Goal: Information Seeking & Learning: Learn about a topic

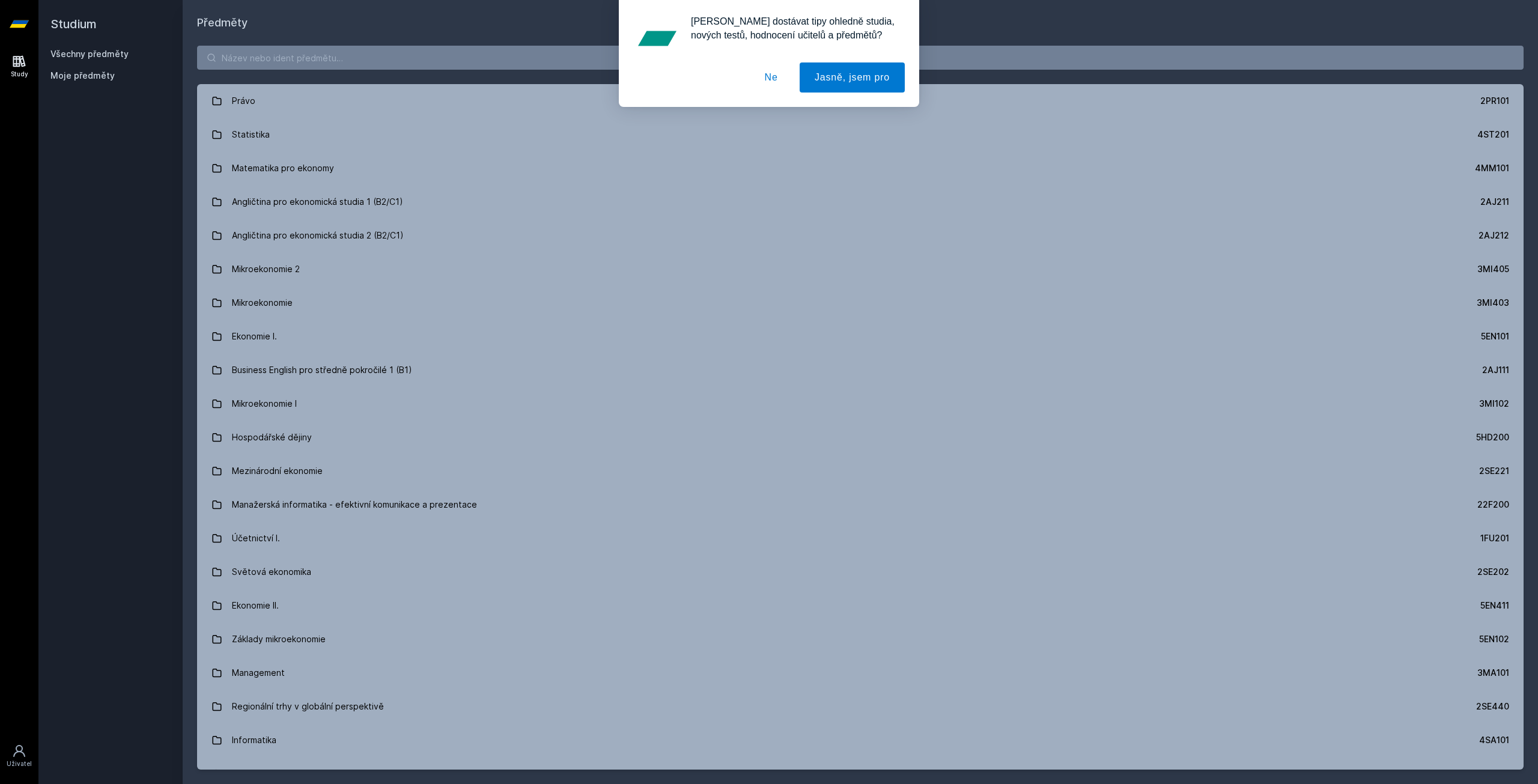
click at [773, 78] on button "Ne" at bounding box center [771, 78] width 43 height 30
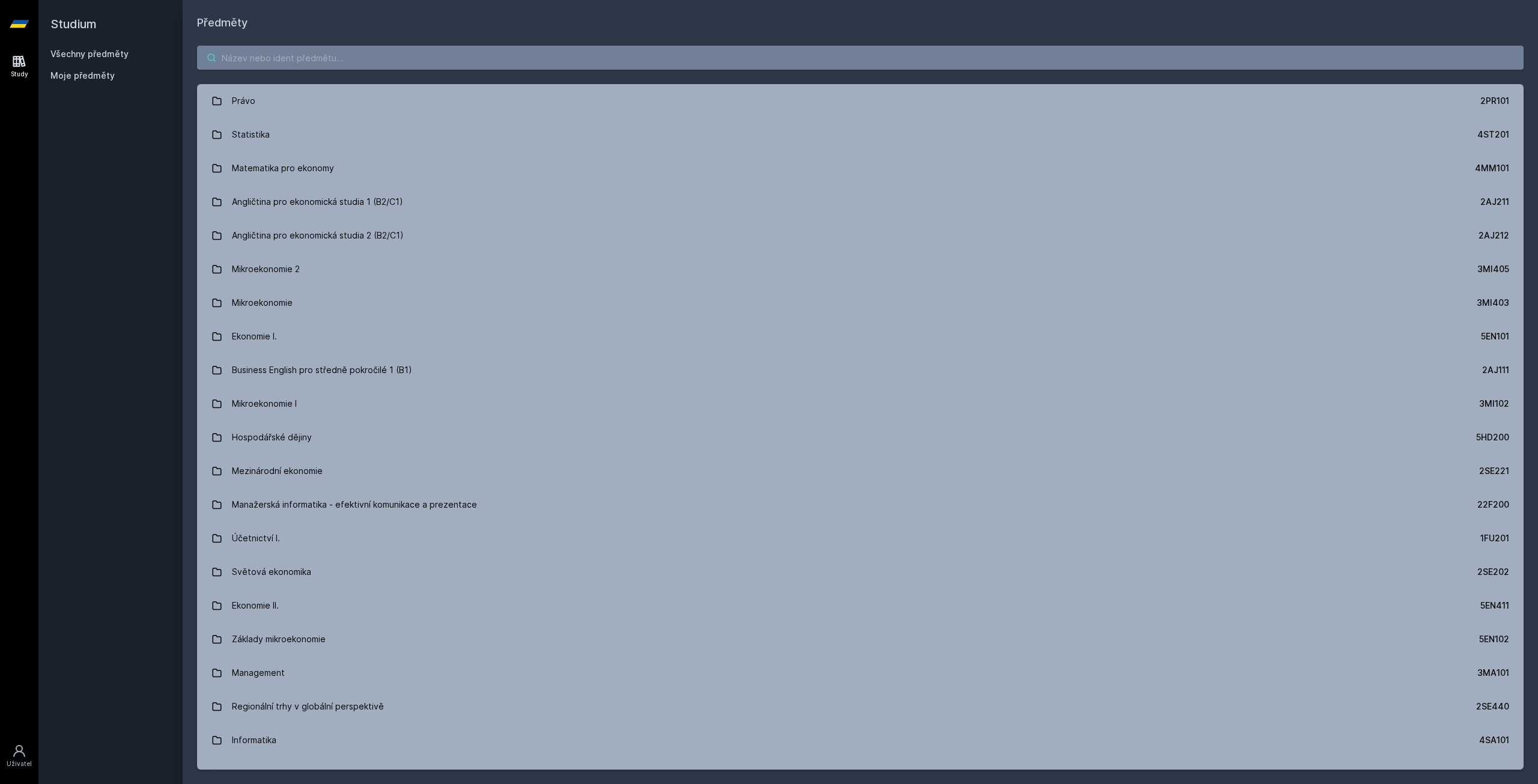
click at [652, 60] on input "search" at bounding box center [860, 57] width 1327 height 24
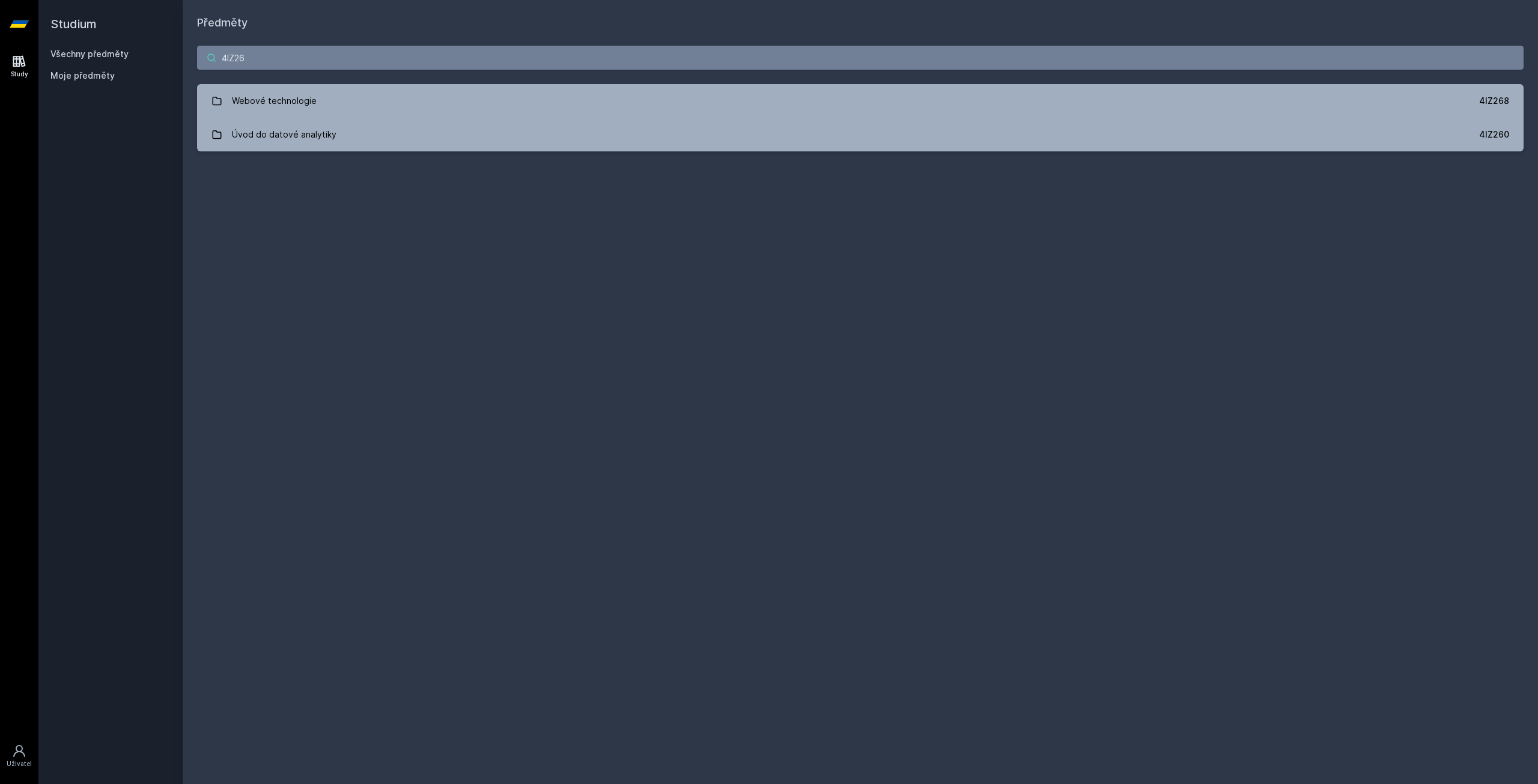
type input "4IZ26"
click at [671, 154] on div "4IZ26 Webové technologie 4IZ268 Úvod do datové analytiky 4IZ260 Jejda, něco se …" at bounding box center [861, 98] width 1356 height 134
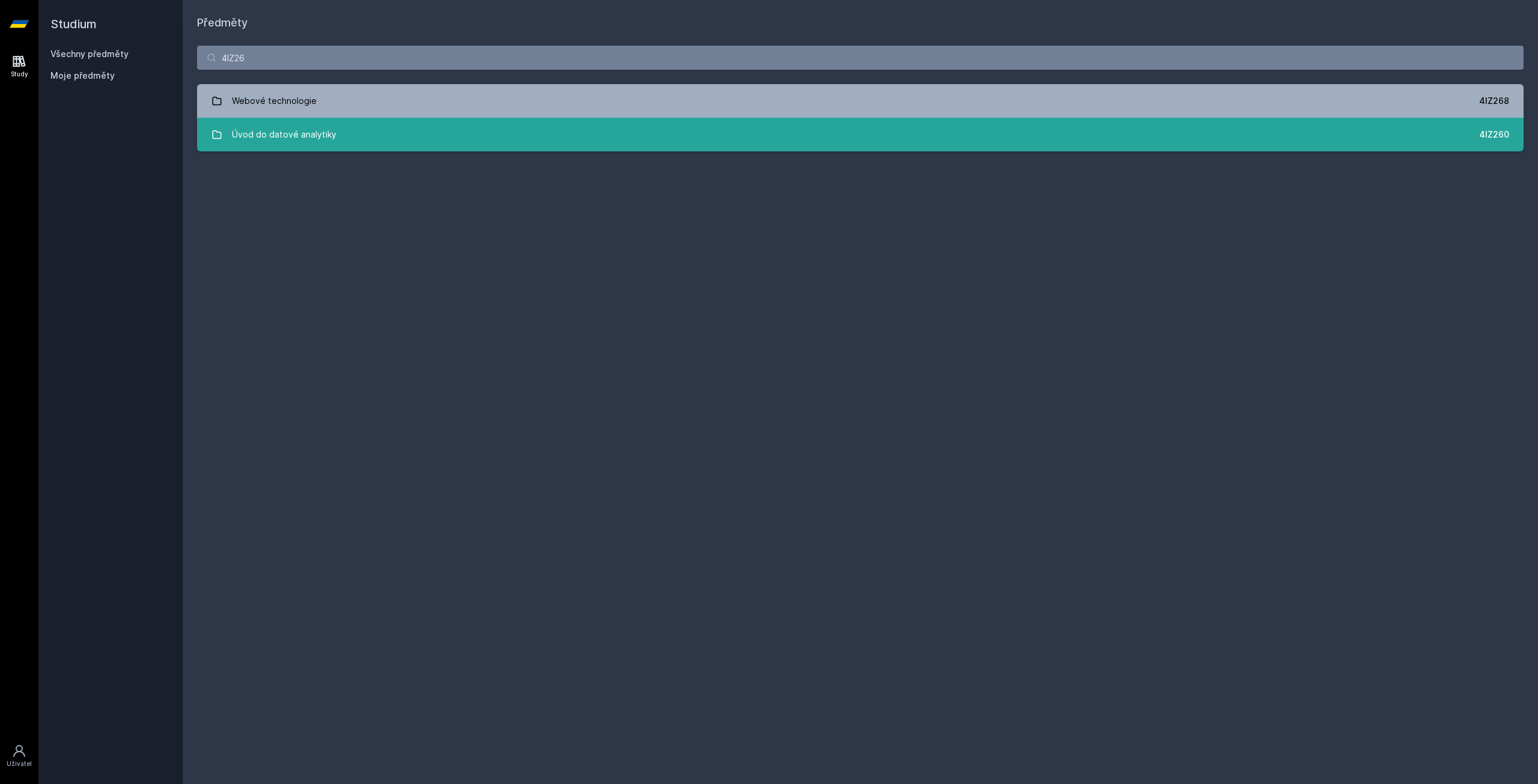
click at [671, 137] on link "Úvod do datové analytiky 4IZ260" at bounding box center [860, 134] width 1327 height 33
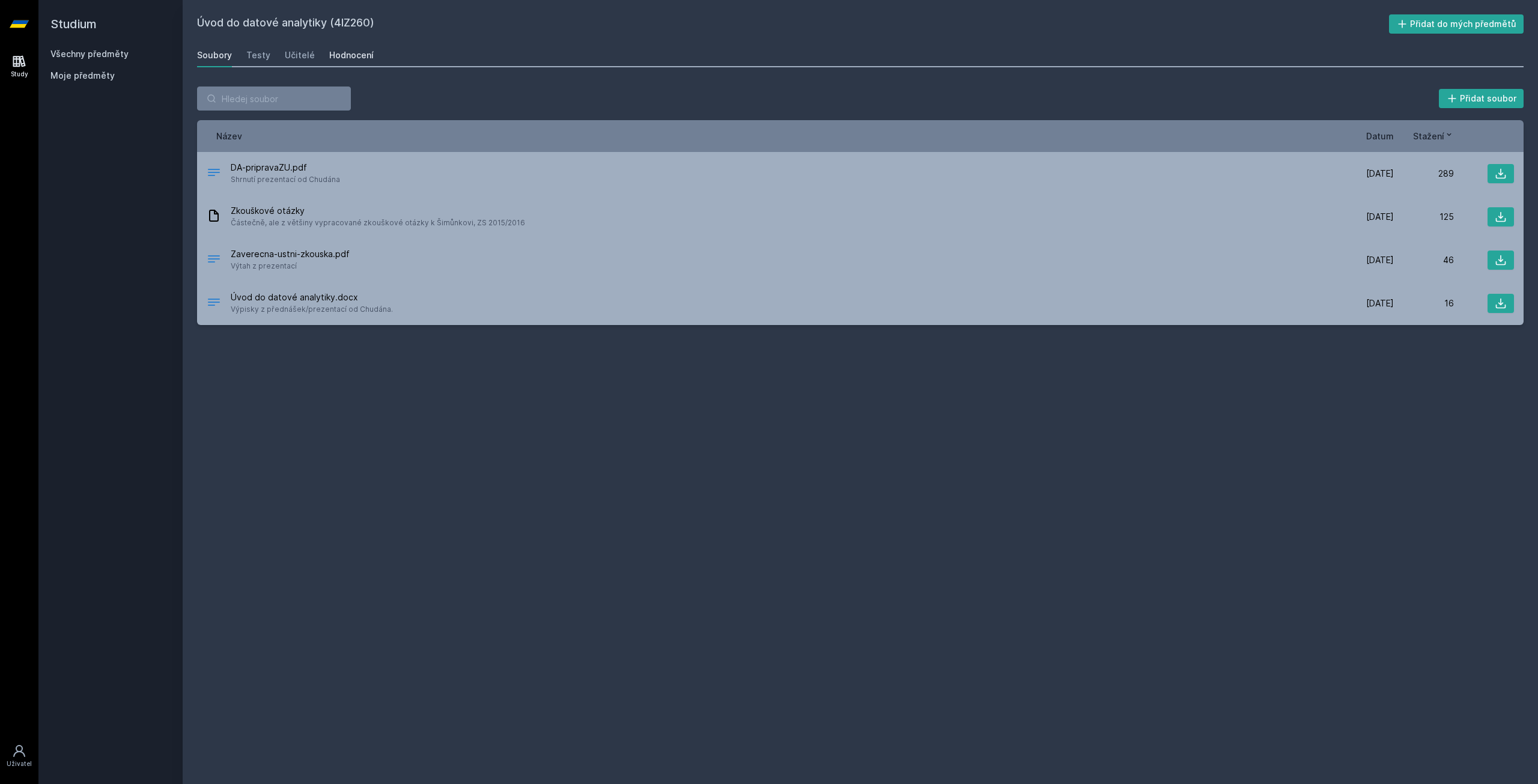
click at [350, 52] on div "Hodnocení" at bounding box center [351, 55] width 45 height 12
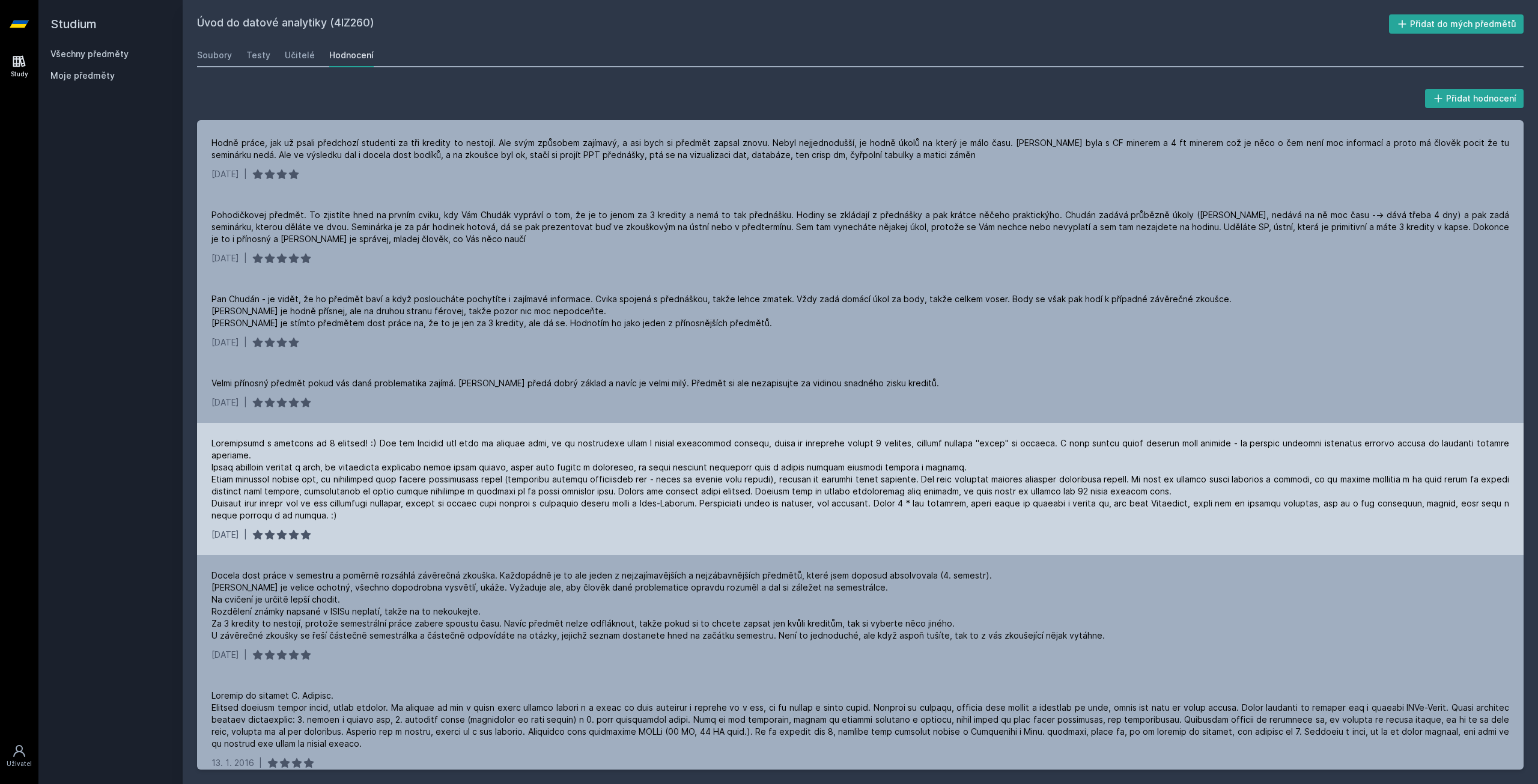
scroll to position [83, 0]
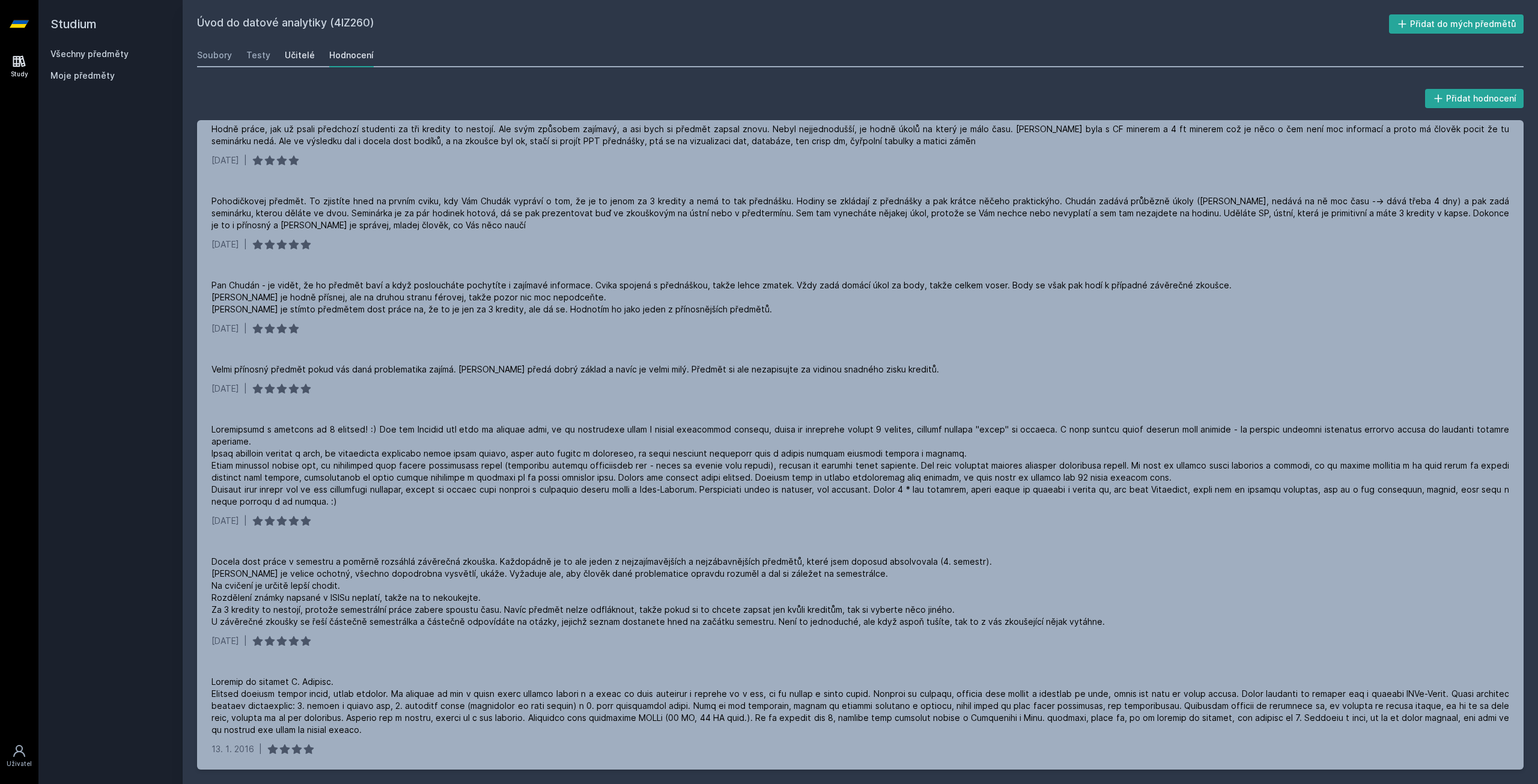
click at [299, 54] on div "Učitelé" at bounding box center [300, 55] width 30 height 12
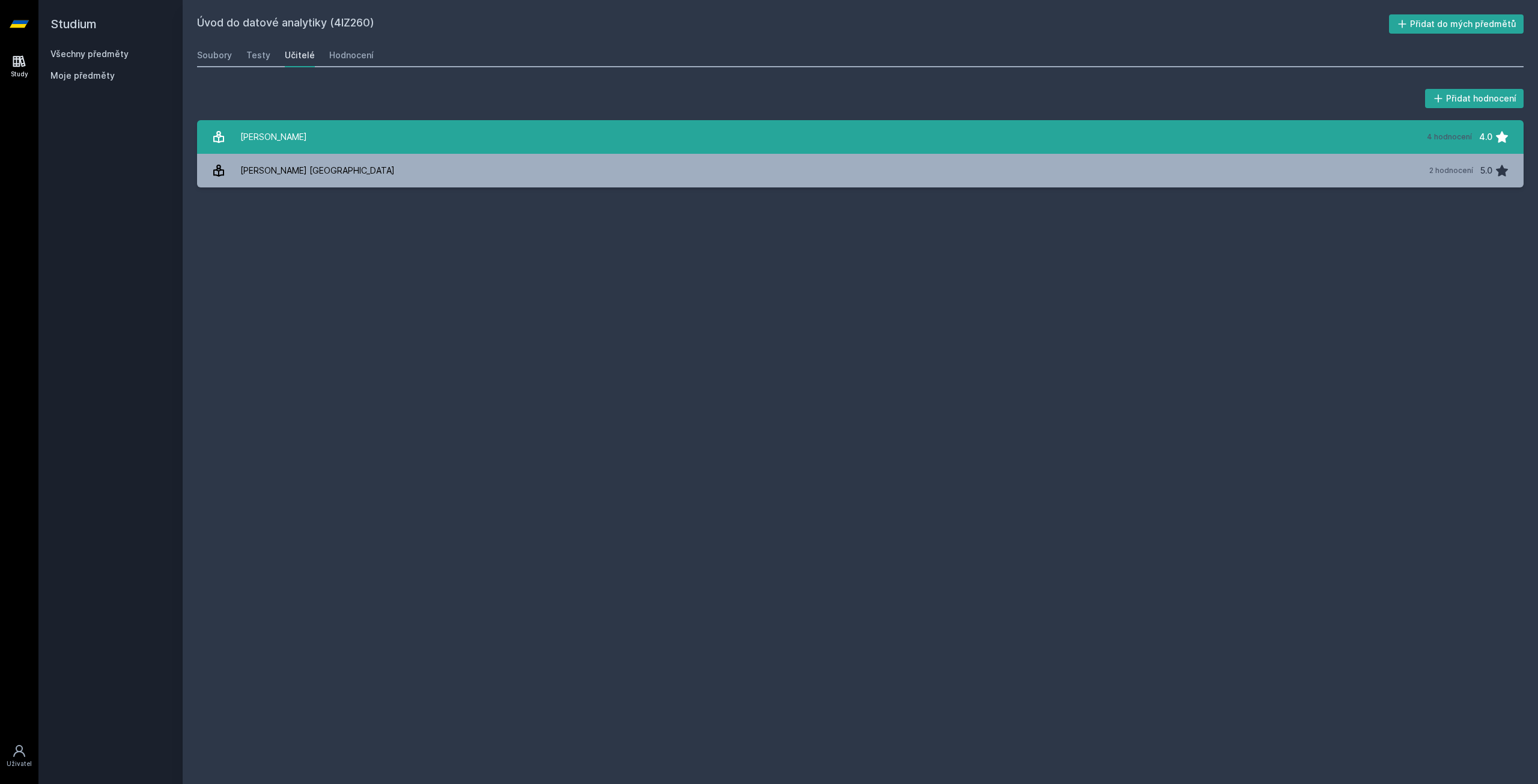
click at [370, 137] on link "[PERSON_NAME] 4 hodnocení 4.0" at bounding box center [860, 137] width 1327 height 33
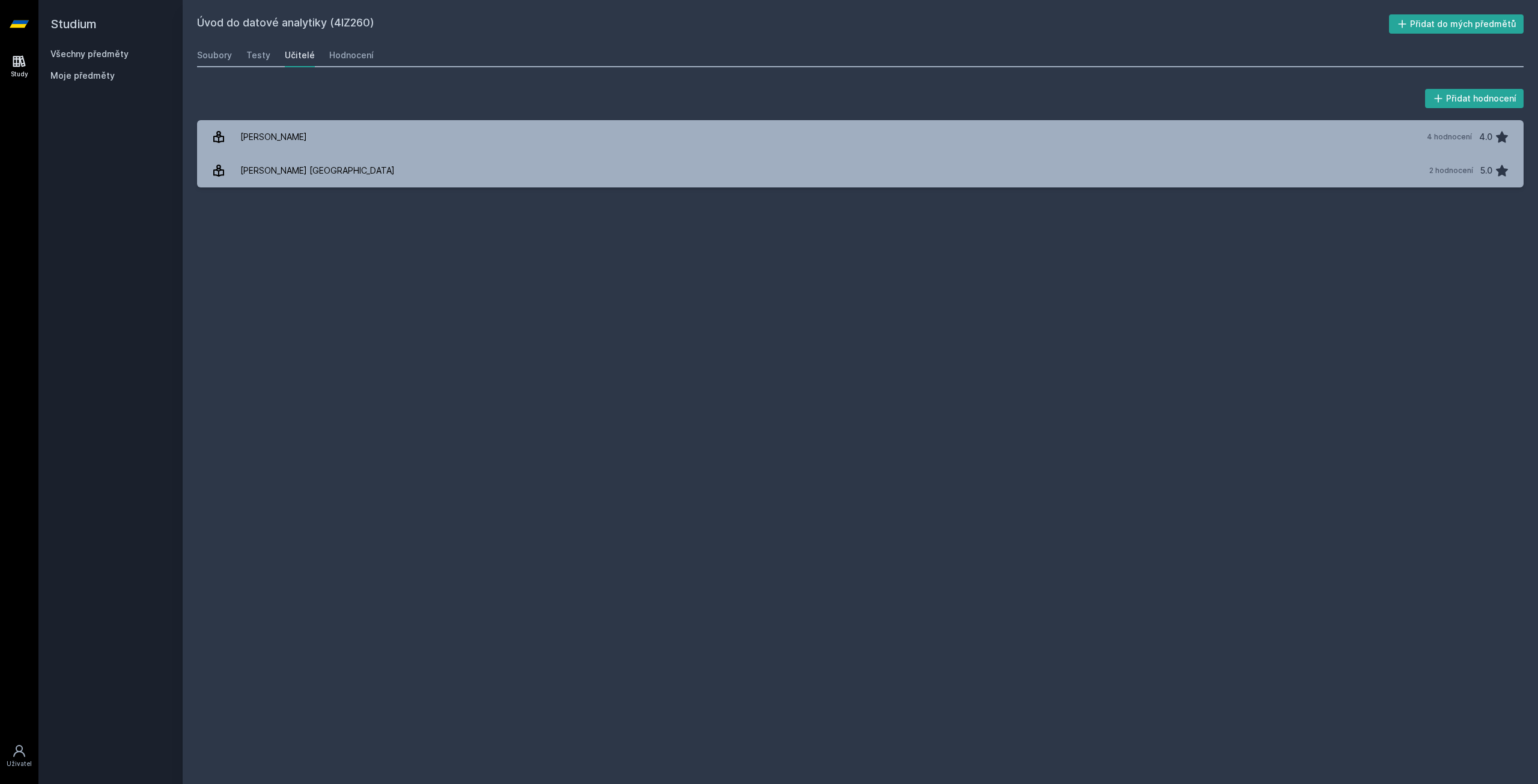
drag, startPoint x: 498, startPoint y: 343, endPoint x: 486, endPoint y: 349, distance: 13.4
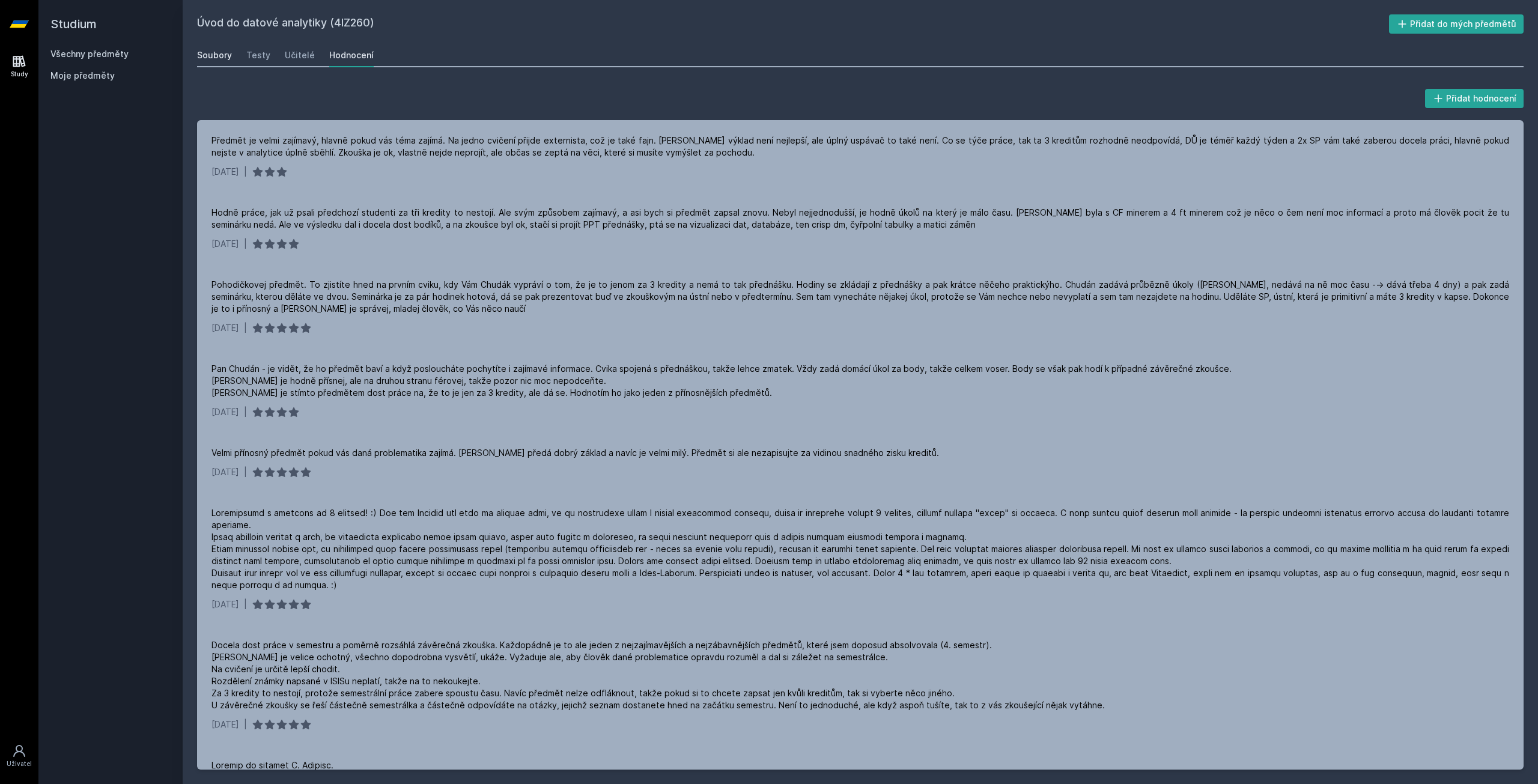
click at [223, 48] on link "Soubory" at bounding box center [215, 55] width 35 height 24
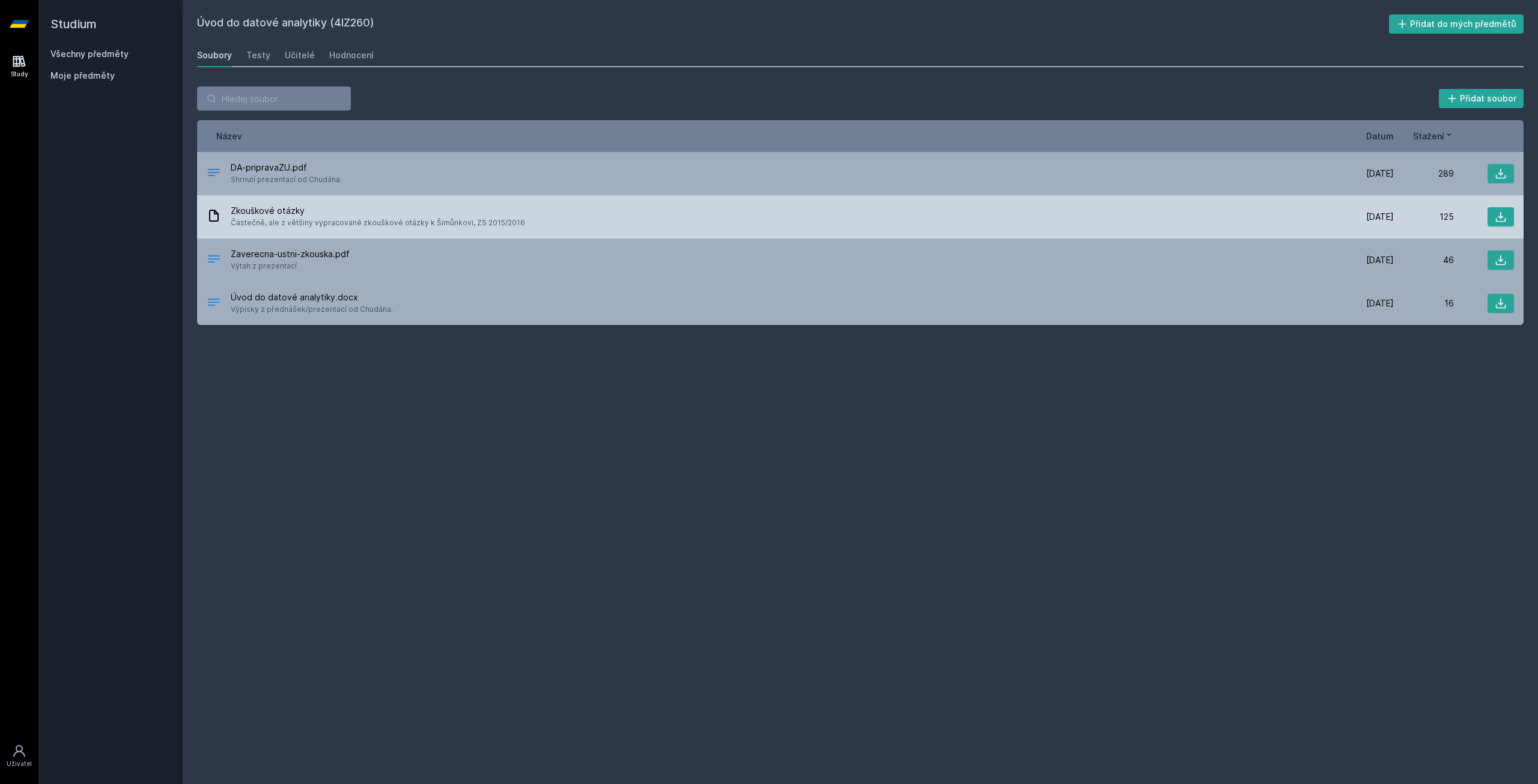
click at [444, 225] on span "Částečně, ale z většiny vypracované zkouškové otázky k Šimůnkovi, ZS 2015/2016" at bounding box center [378, 222] width 294 height 12
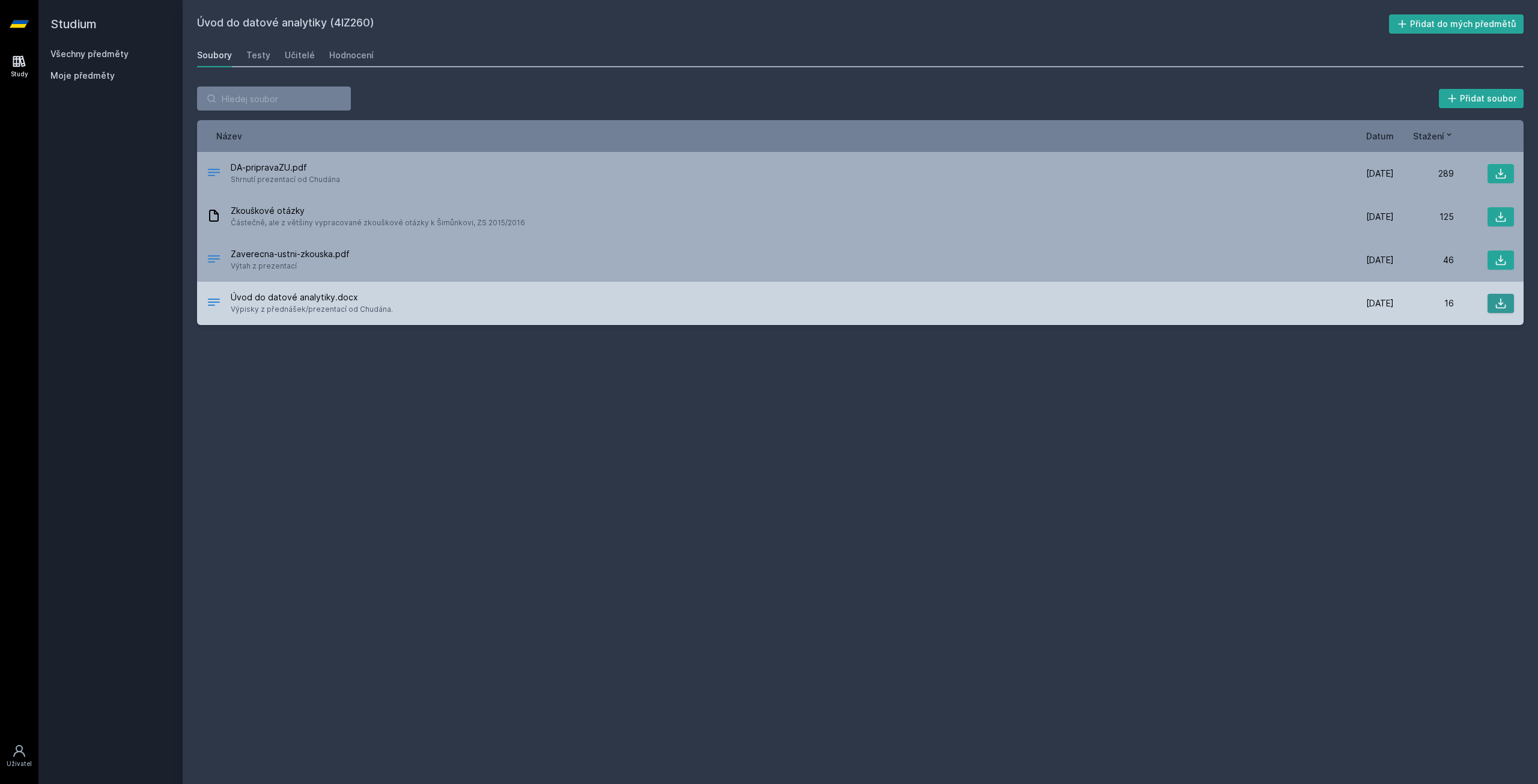
click at [1493, 302] on button at bounding box center [1501, 303] width 26 height 19
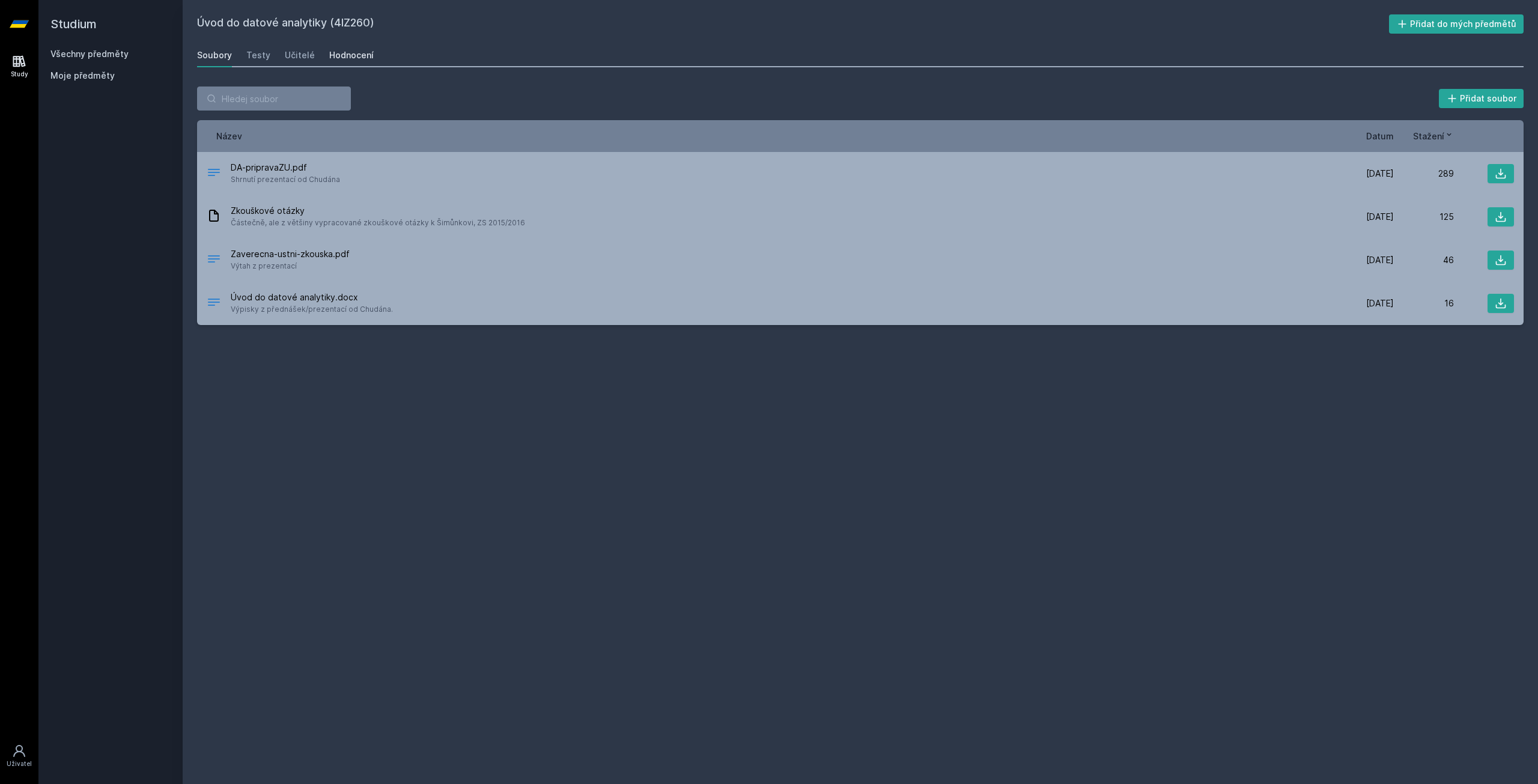
click at [329, 58] on div "Hodnocení" at bounding box center [351, 55] width 45 height 12
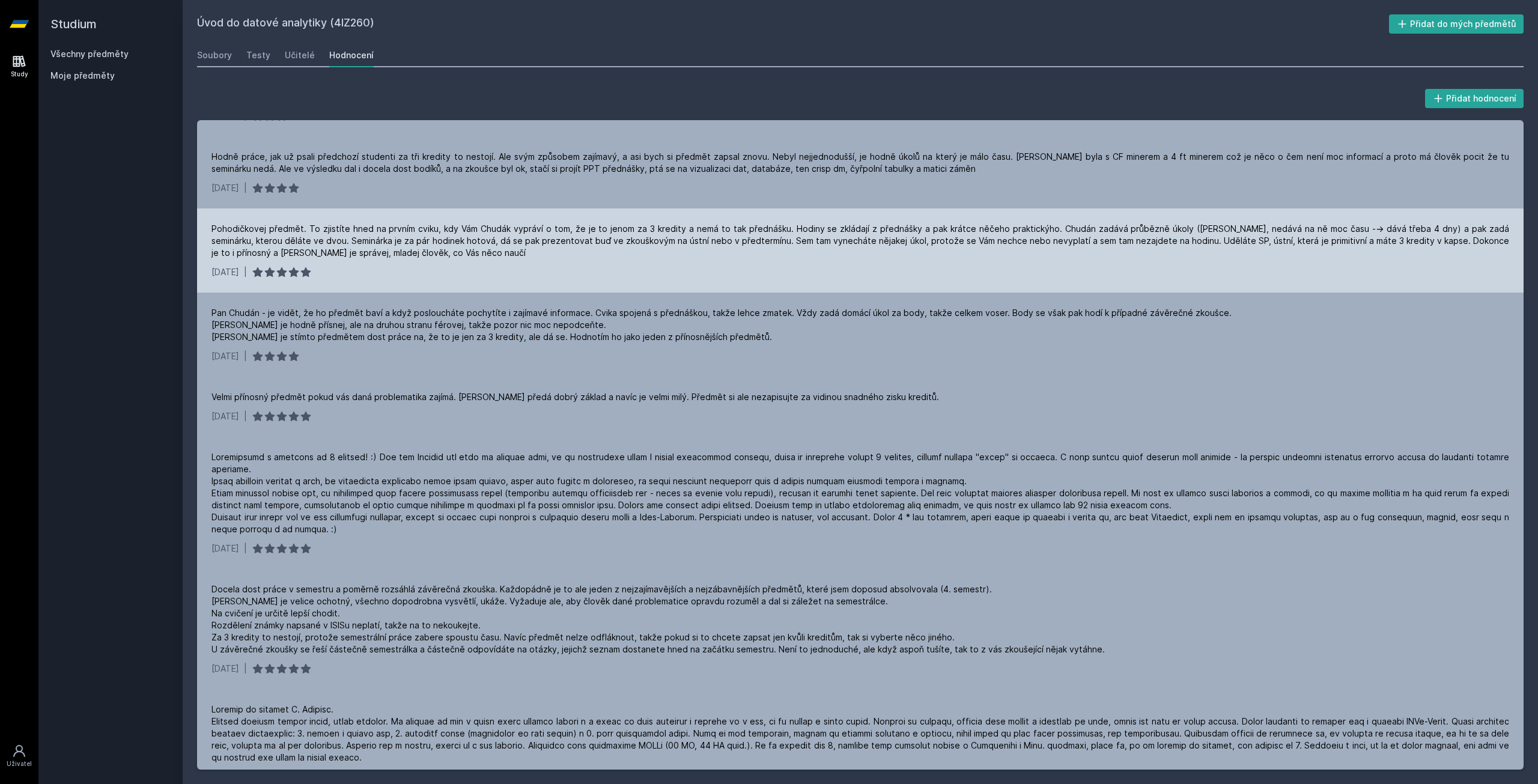
scroll to position [83, 0]
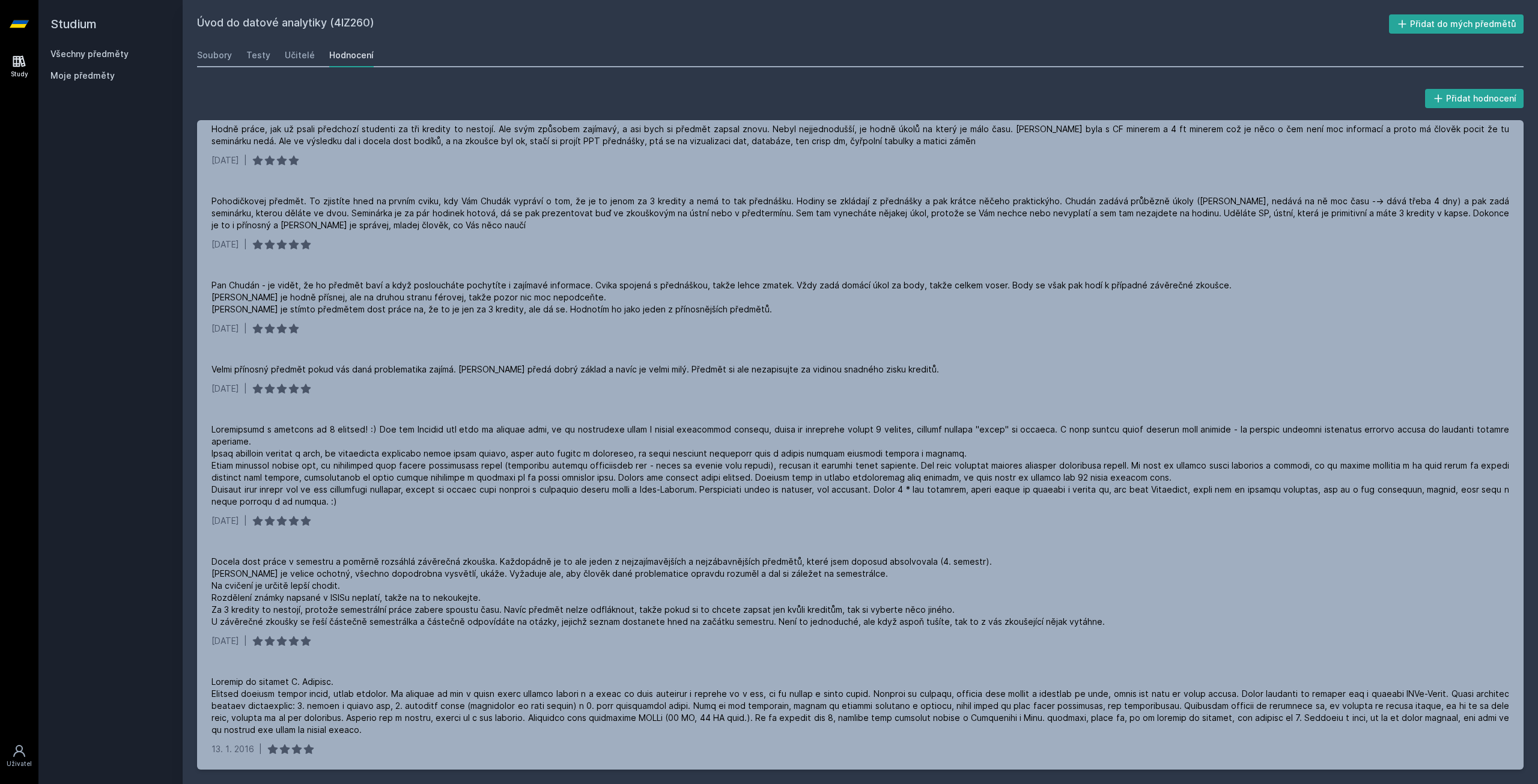
drag, startPoint x: 334, startPoint y: 21, endPoint x: 370, endPoint y: 22, distance: 36.0
click at [370, 22] on h2 "Úvod do datové analytiky (4IZ260)" at bounding box center [793, 24] width 1192 height 19
copy h2 "4IZ260"
click at [289, 60] on div "Učitelé" at bounding box center [300, 55] width 30 height 12
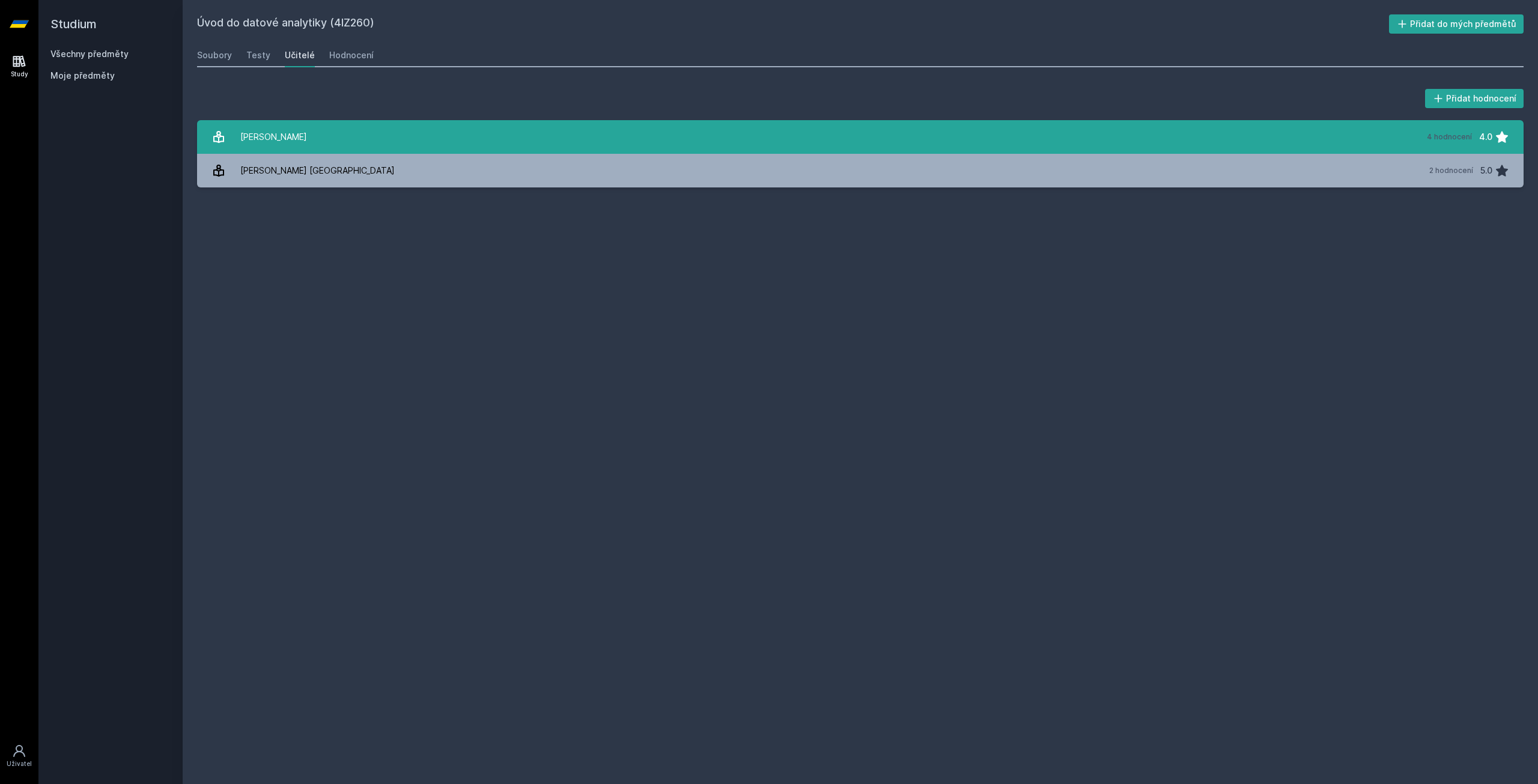
click at [364, 128] on link "[PERSON_NAME] 4 hodnocení 4.0" at bounding box center [860, 137] width 1327 height 33
